Goal: Task Accomplishment & Management: Use online tool/utility

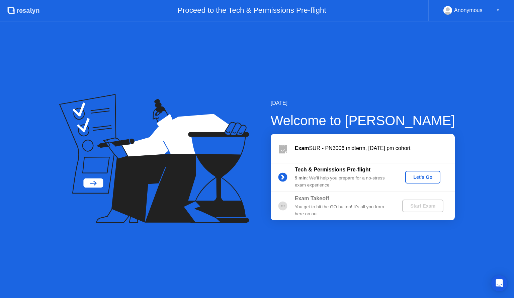
click at [421, 179] on div "Let's Go" at bounding box center [423, 176] width 30 height 5
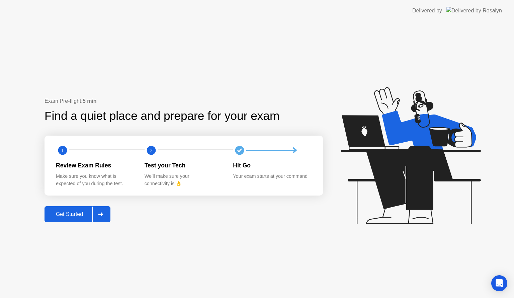
click at [64, 209] on button "Get Started" at bounding box center [77, 214] width 66 height 16
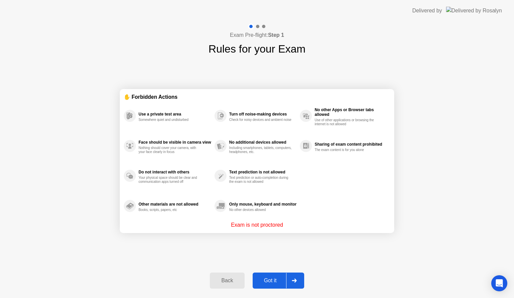
click at [269, 280] on div "Got it" at bounding box center [269, 280] width 31 height 6
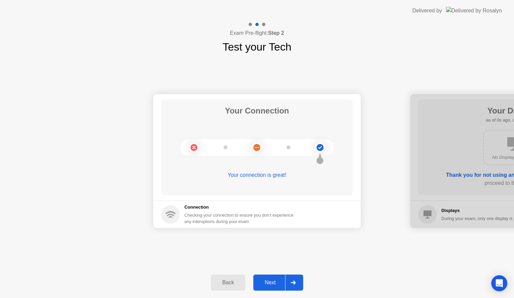
click at [269, 280] on div "Next" at bounding box center [270, 282] width 30 height 6
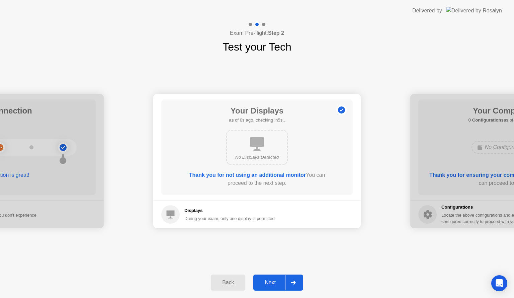
click at [269, 280] on div "Next" at bounding box center [270, 282] width 30 height 6
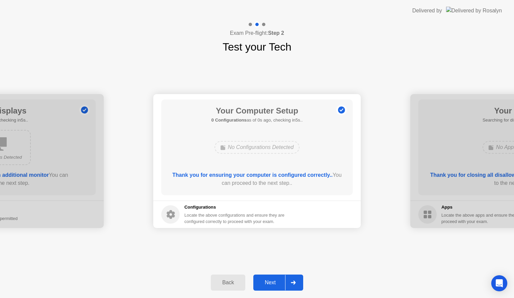
click at [269, 280] on div "Next" at bounding box center [270, 282] width 30 height 6
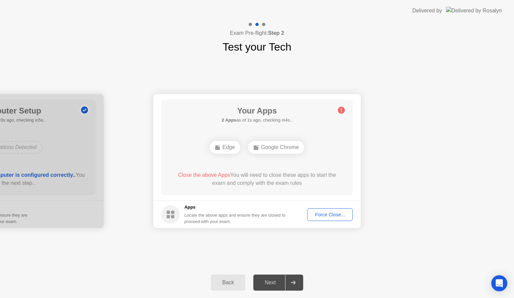
click at [320, 214] on div "Force Close..." at bounding box center [329, 214] width 41 height 5
click at [322, 216] on div "Force Close..." at bounding box center [329, 214] width 41 height 5
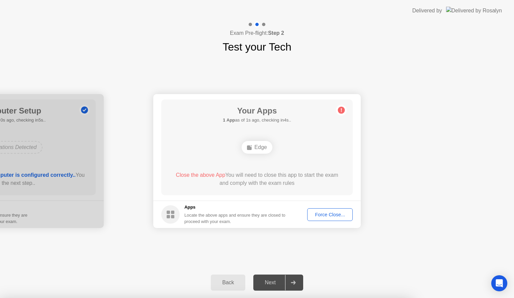
click at [252, 212] on div "Locate the above apps and ensure they are closed to proceed with your exam." at bounding box center [234, 218] width 101 height 13
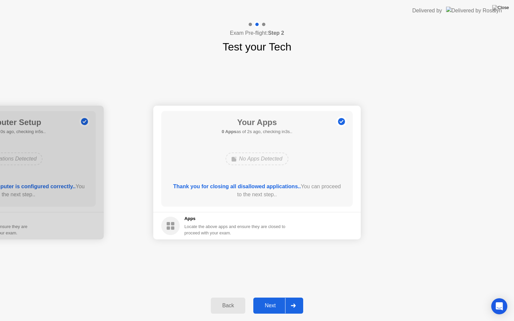
click at [267, 297] on div "Next" at bounding box center [270, 306] width 30 height 6
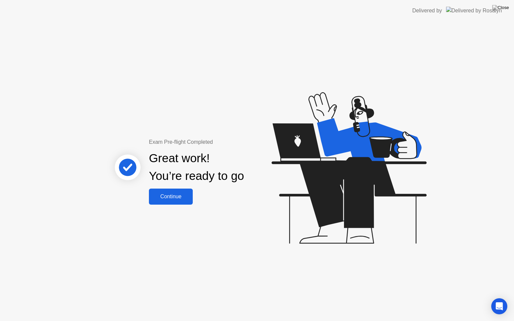
click at [170, 197] on div "Continue" at bounding box center [171, 197] width 40 height 6
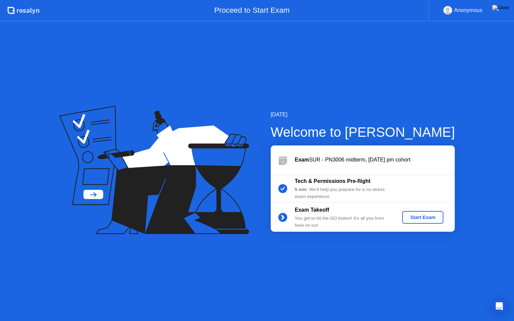
click at [419, 216] on div "Start Exam" at bounding box center [423, 217] width 36 height 5
